Goal: Information Seeking & Learning: Learn about a topic

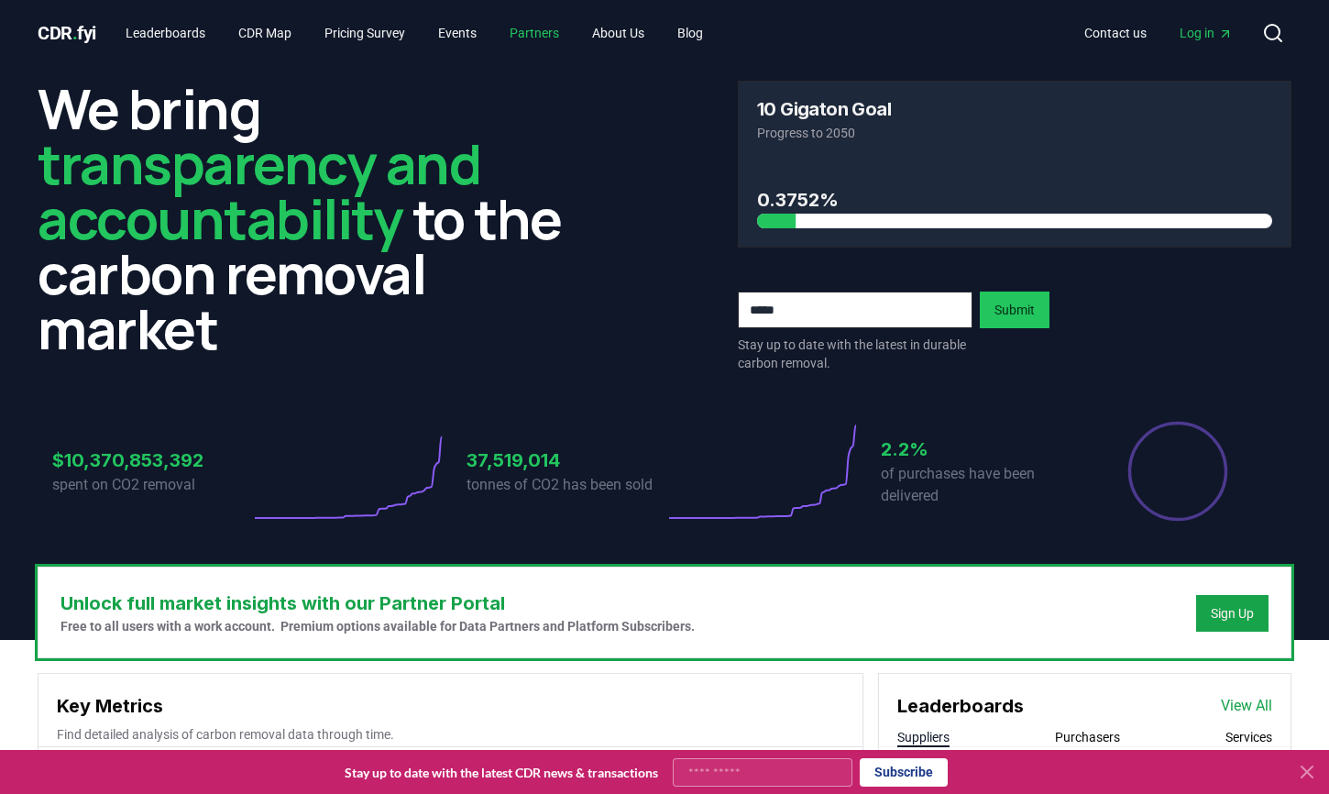
click at [535, 26] on link "Partners" at bounding box center [534, 33] width 79 height 33
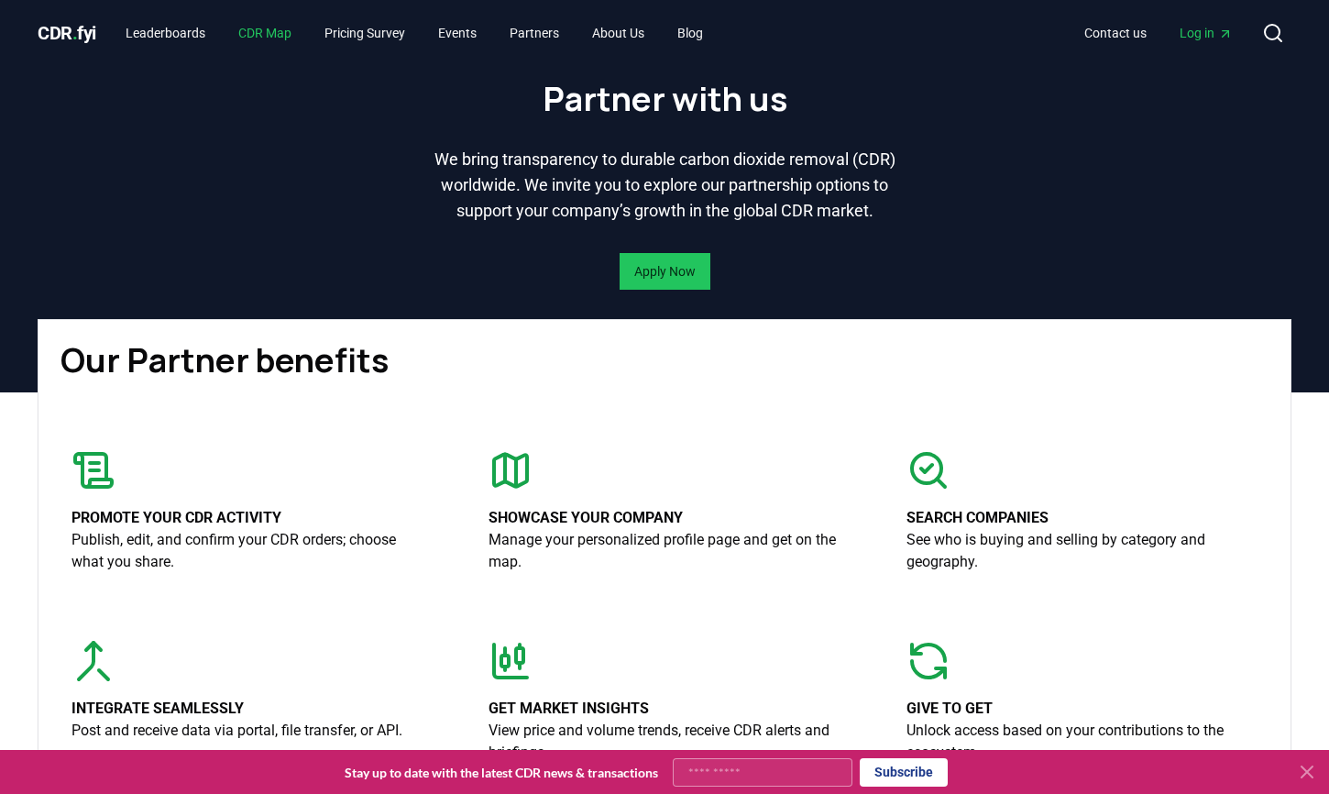
click at [266, 26] on link "CDR Map" at bounding box center [265, 33] width 83 height 33
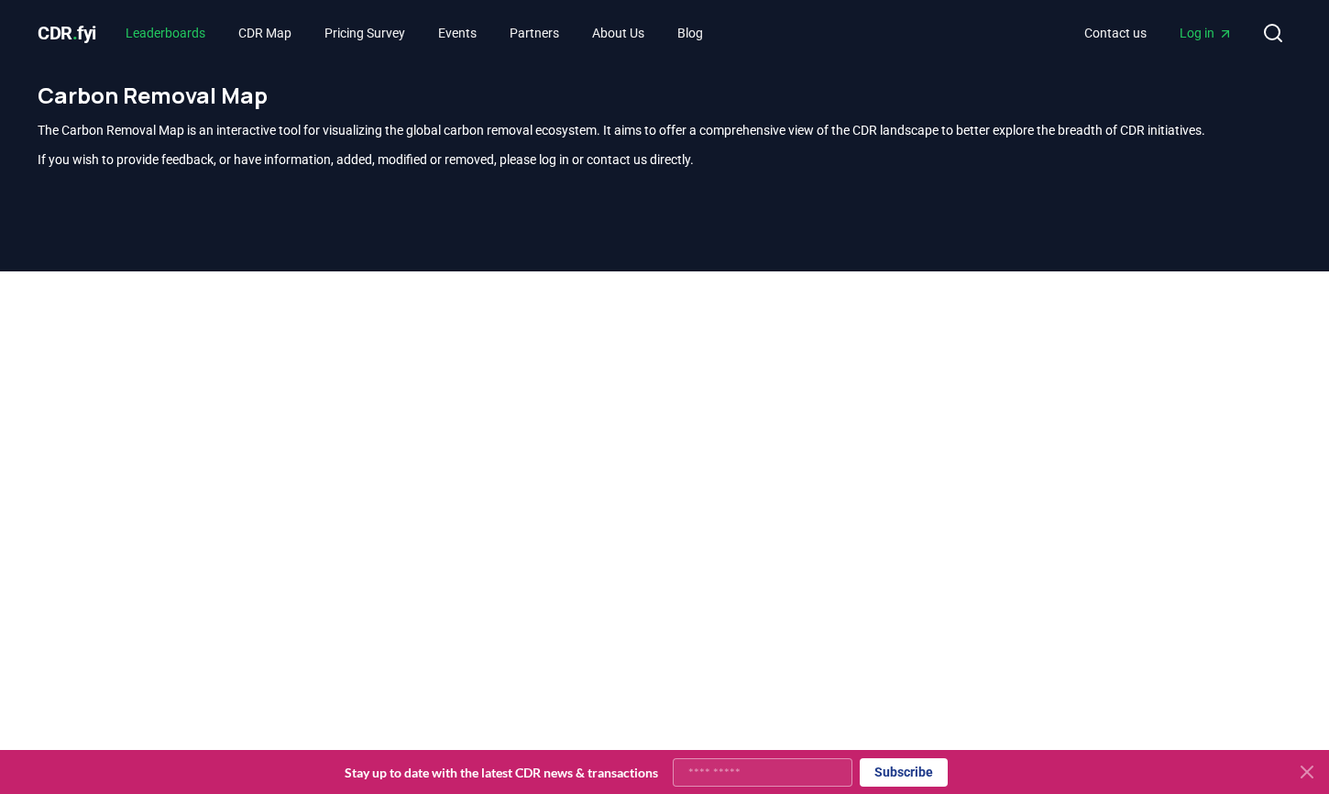
click at [187, 24] on link "Leaderboards" at bounding box center [165, 33] width 109 height 33
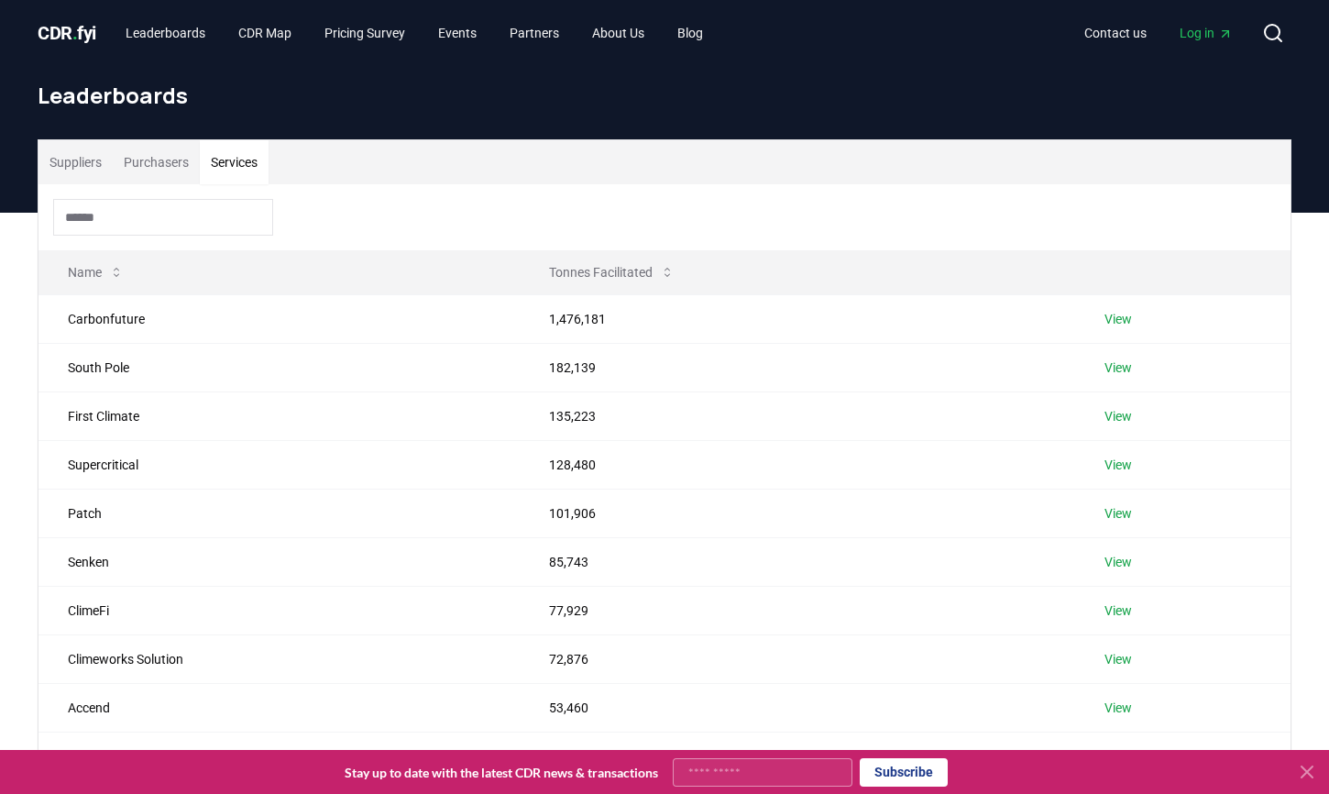
click at [229, 160] on button "Services" at bounding box center [234, 162] width 69 height 44
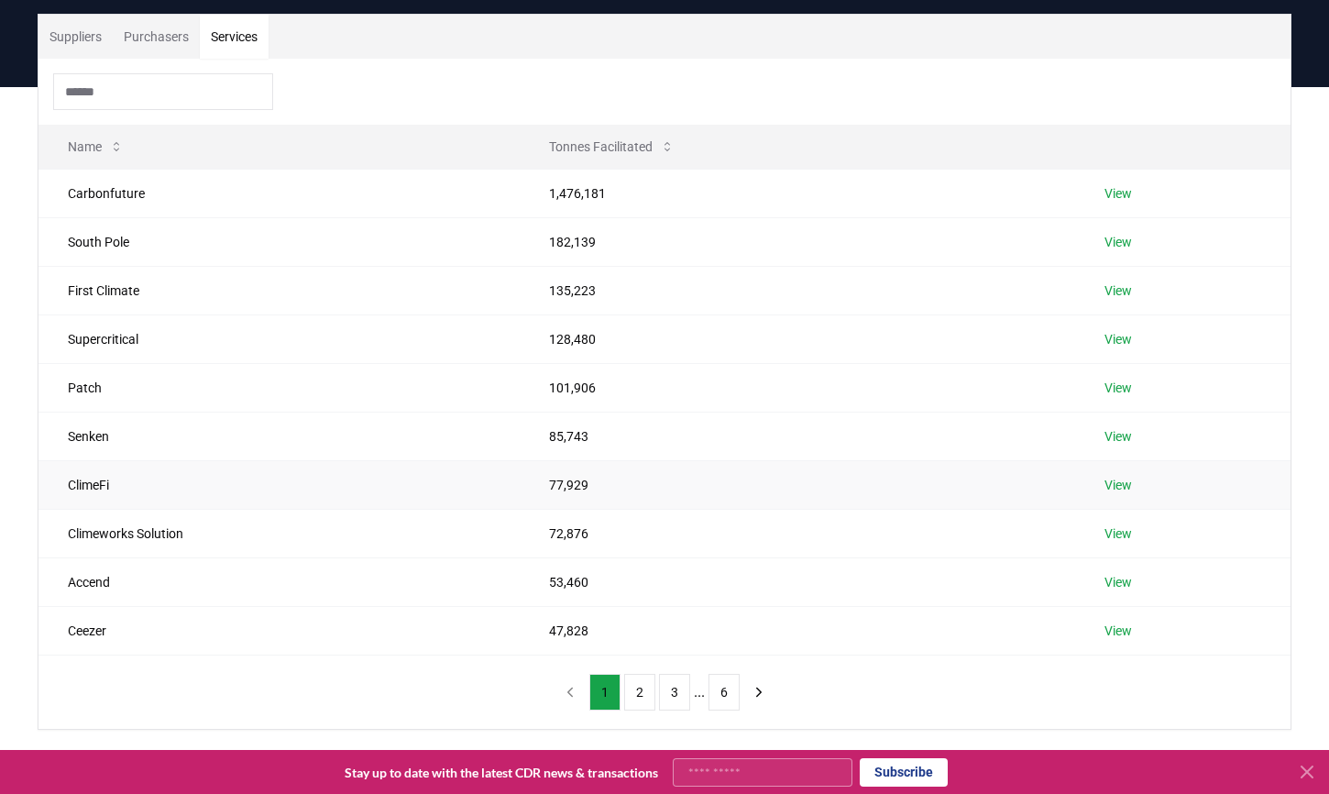
scroll to position [128, 0]
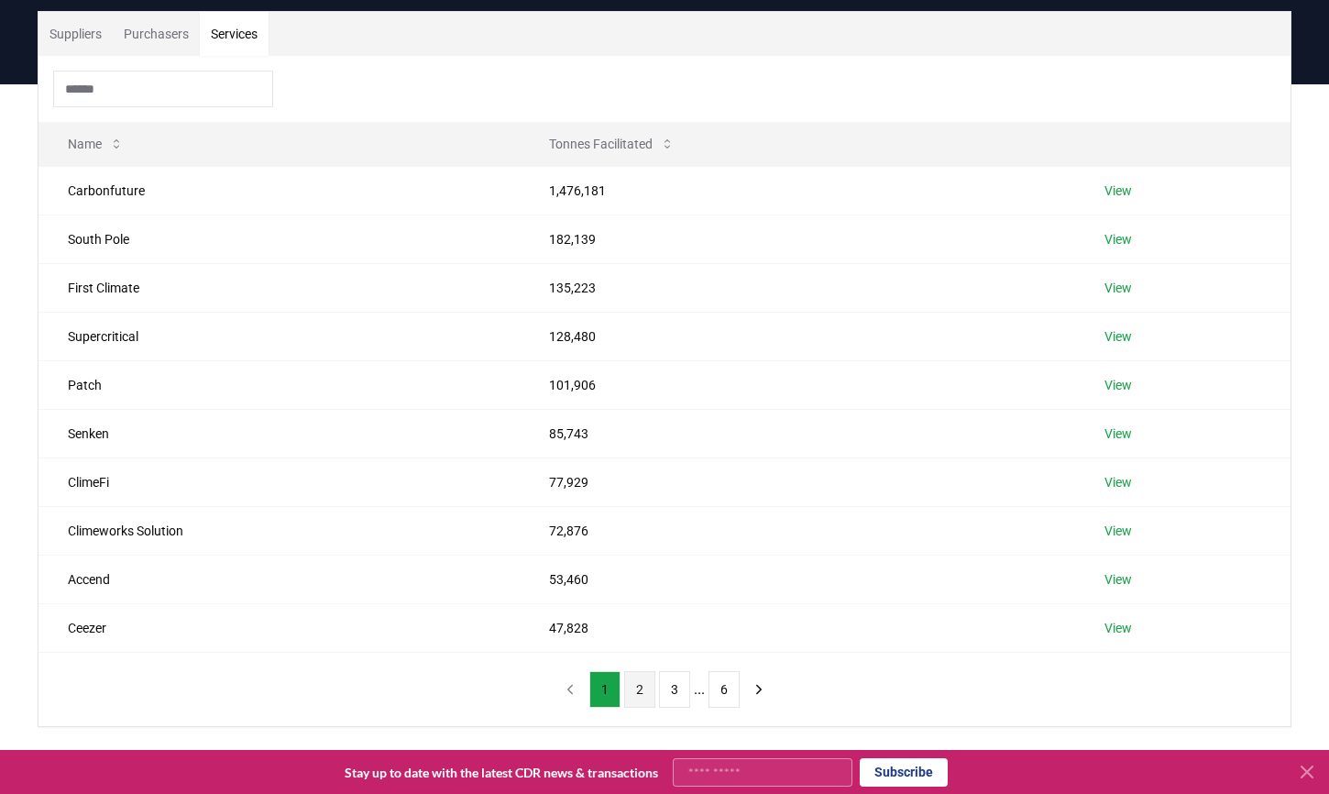
click at [631, 679] on button "2" at bounding box center [639, 689] width 31 height 37
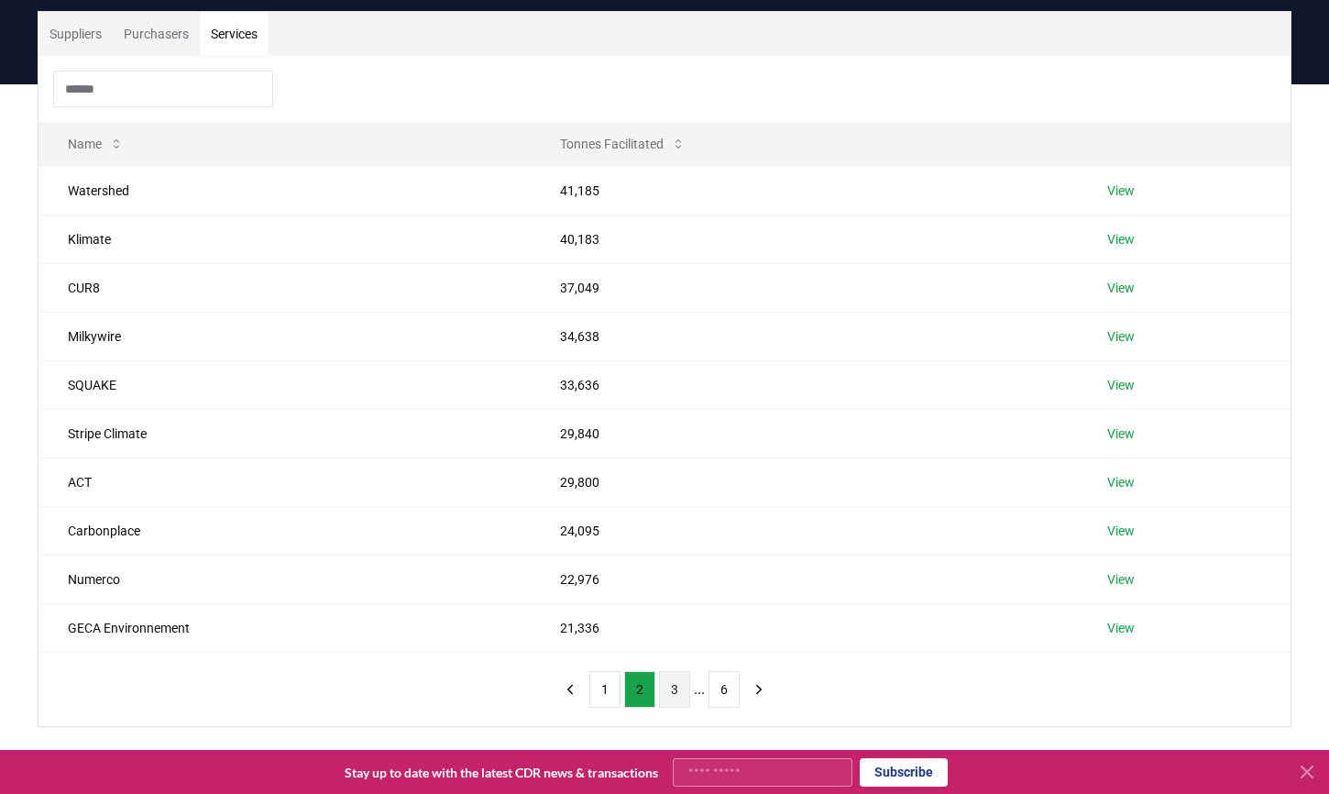
click at [669, 687] on button "3" at bounding box center [674, 689] width 31 height 37
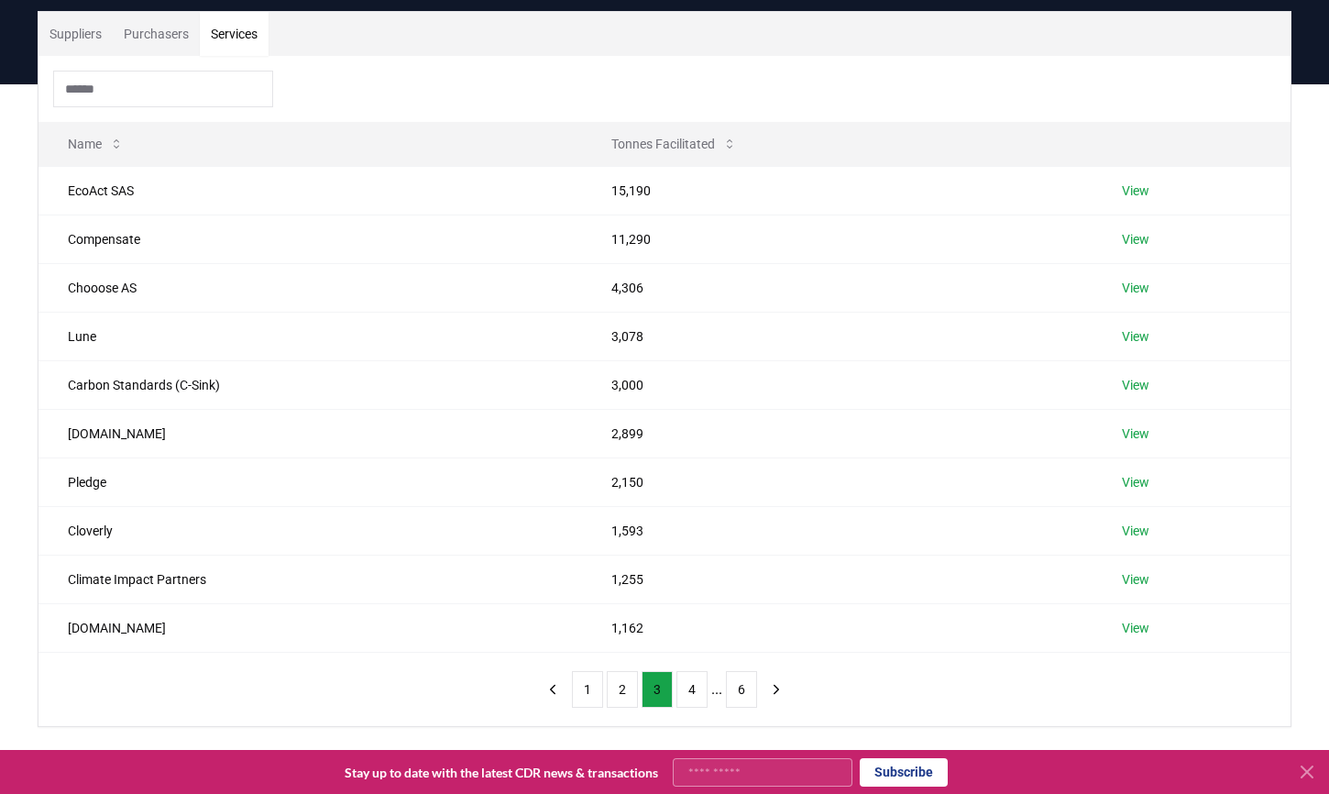
click at [116, 95] on input at bounding box center [163, 89] width 220 height 37
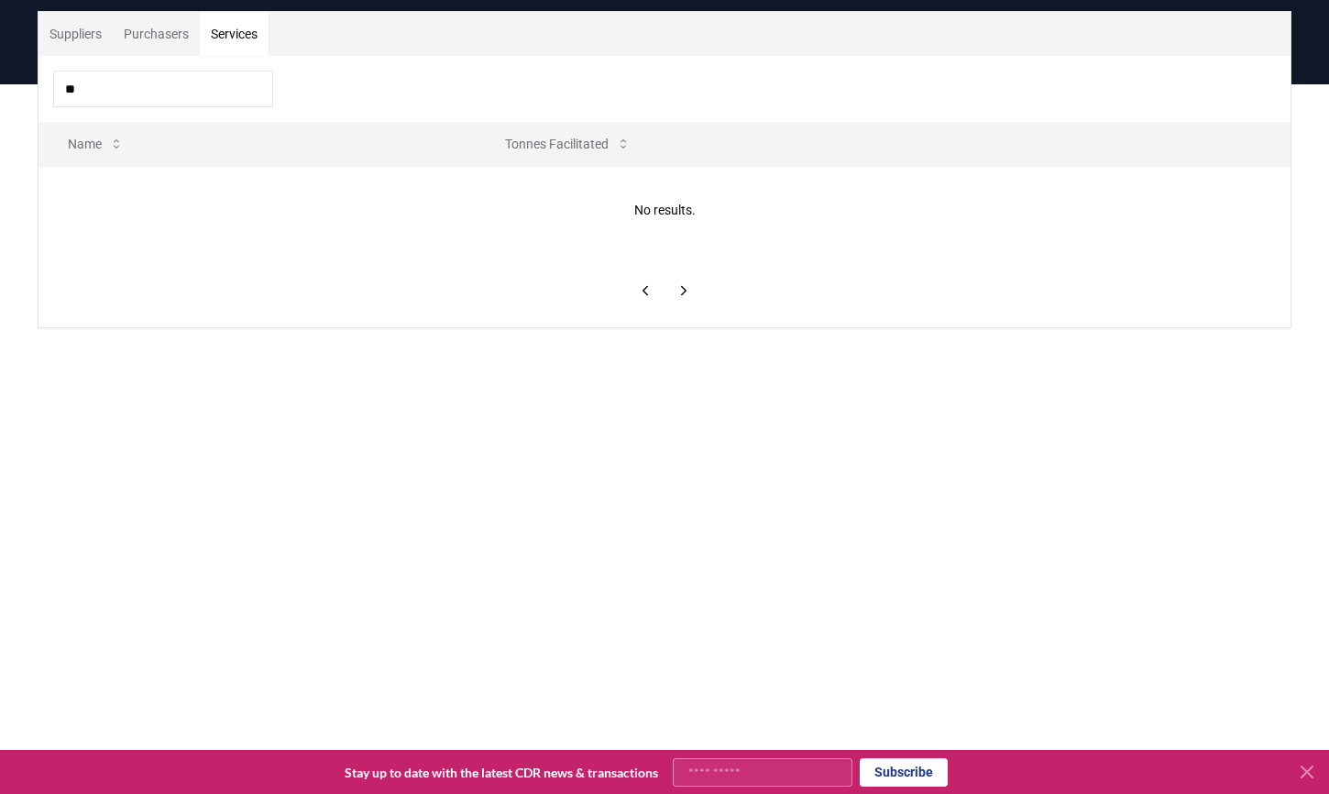
type input "*"
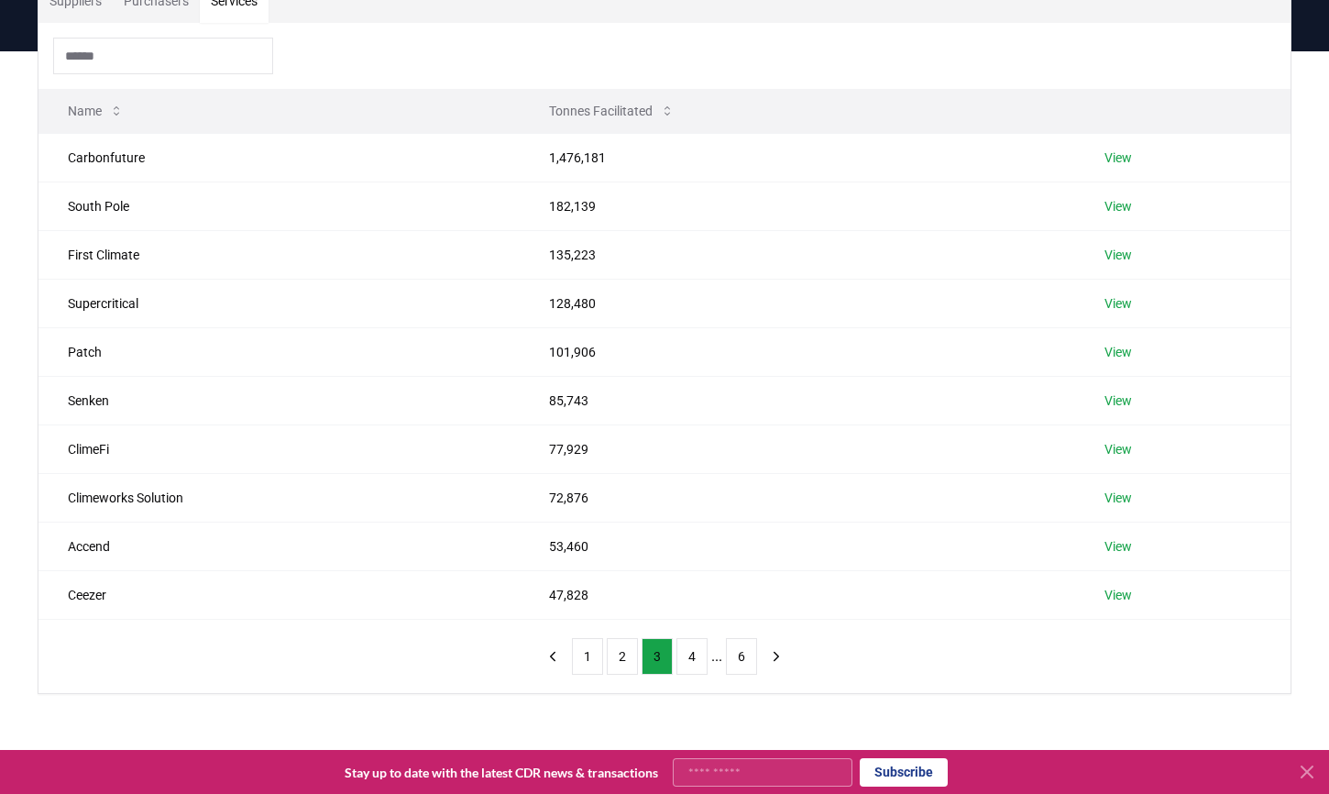
scroll to position [209, 0]
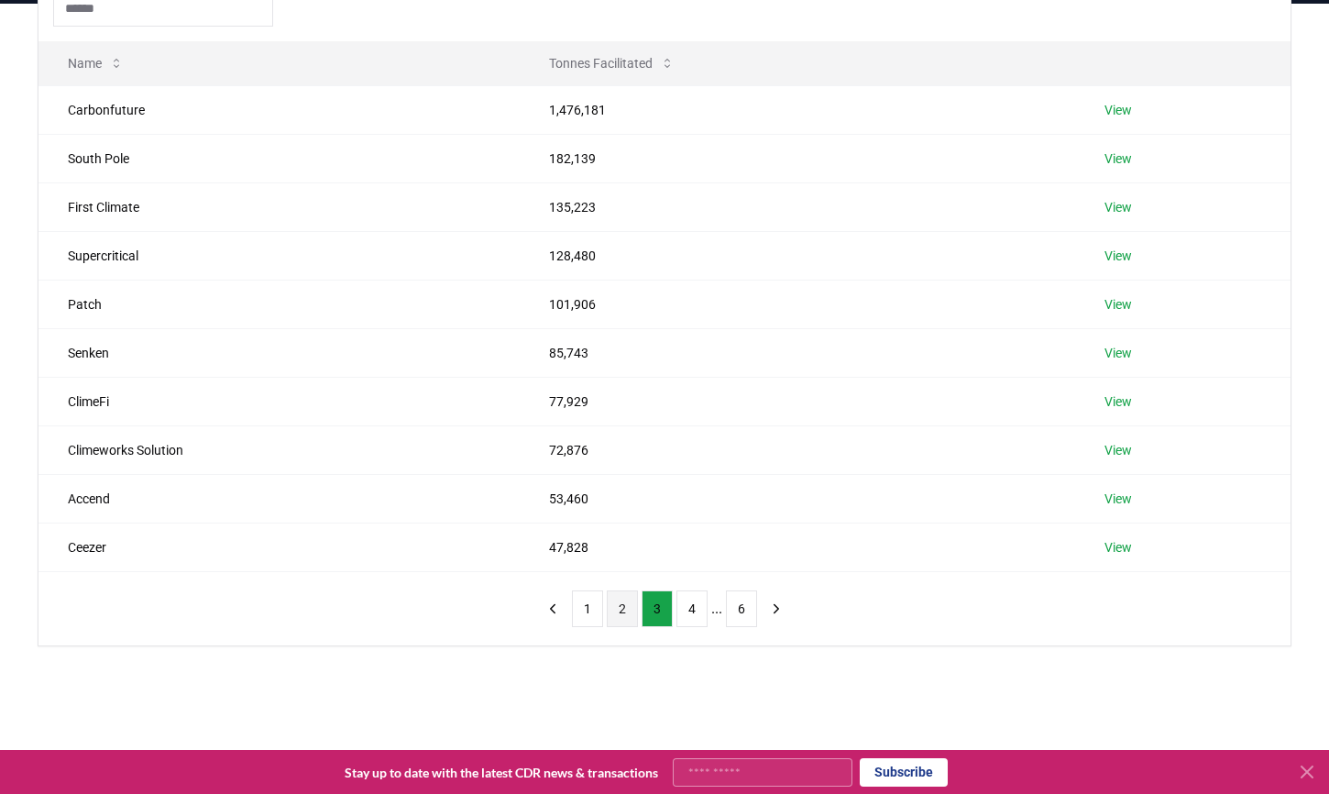
click at [627, 617] on button "2" at bounding box center [622, 608] width 31 height 37
